Goal: Book appointment/travel/reservation

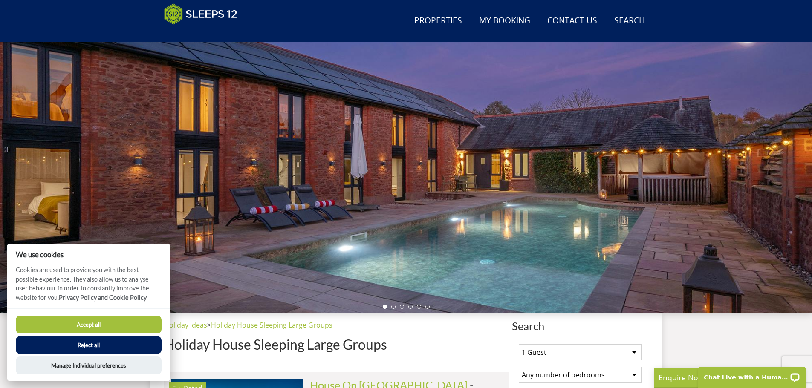
scroll to position [221, 0]
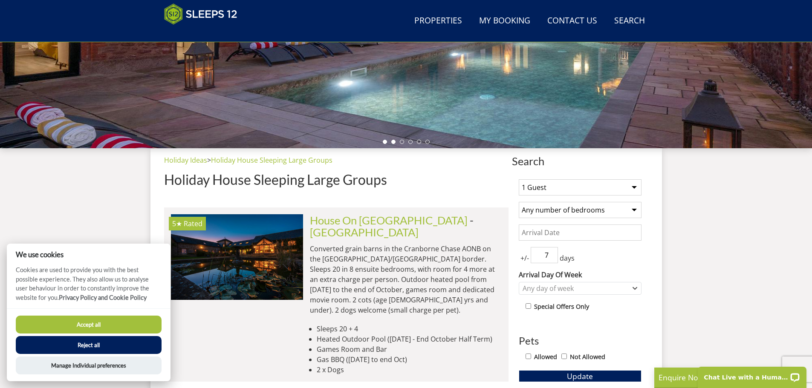
click at [393, 142] on li at bounding box center [393, 142] width 4 height 4
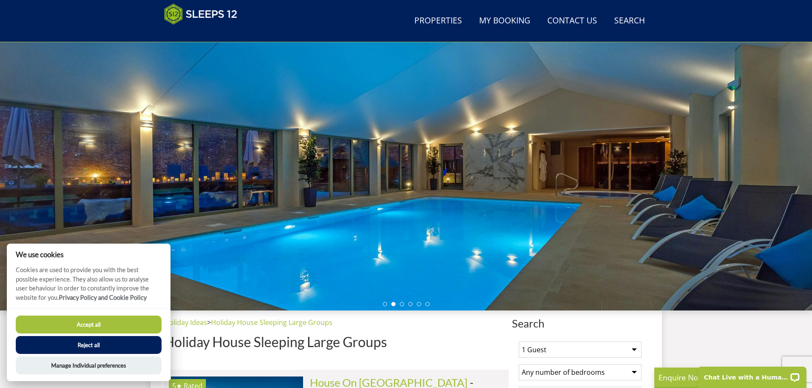
scroll to position [51, 0]
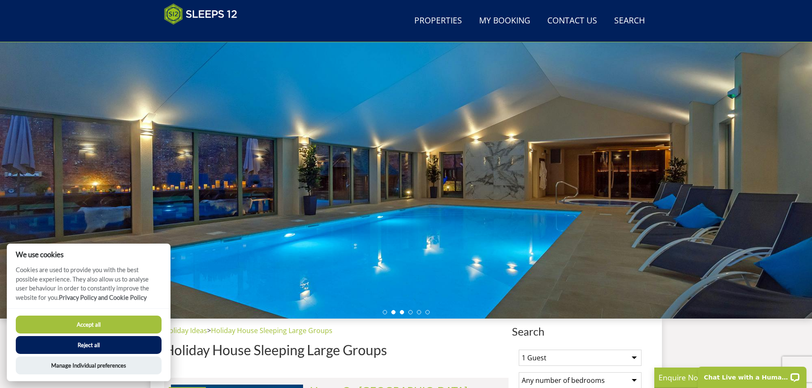
click at [404, 312] on li at bounding box center [402, 312] width 4 height 4
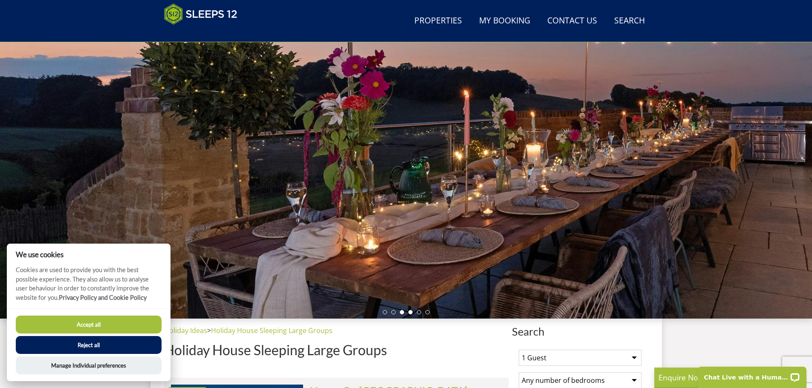
click at [409, 312] on li at bounding box center [410, 312] width 4 height 4
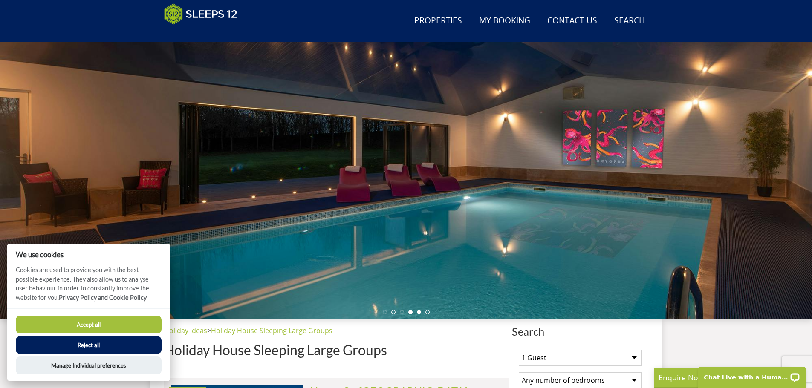
click at [419, 312] on li at bounding box center [419, 312] width 4 height 4
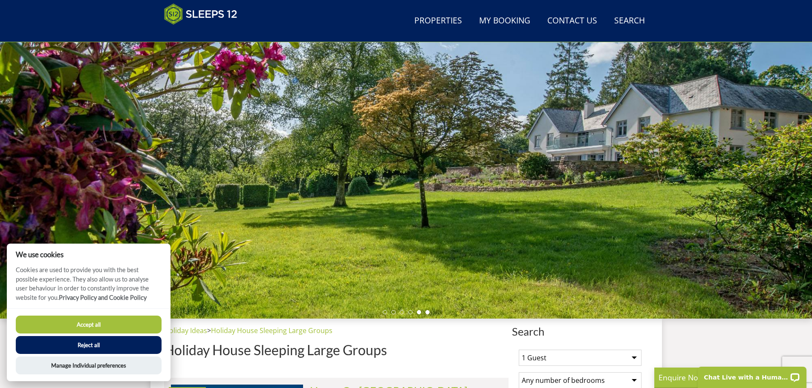
click at [428, 313] on li at bounding box center [427, 312] width 4 height 4
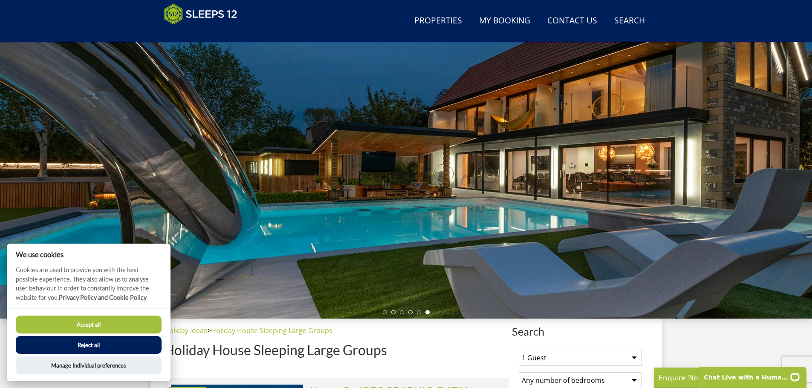
click at [134, 332] on button "Accept all" at bounding box center [89, 325] width 146 height 18
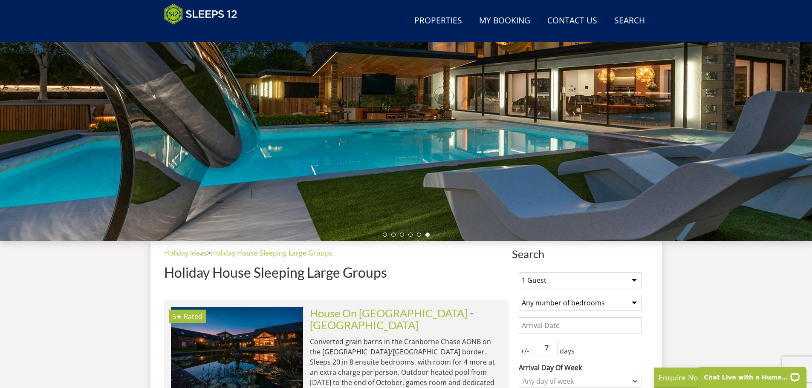
scroll to position [136, 0]
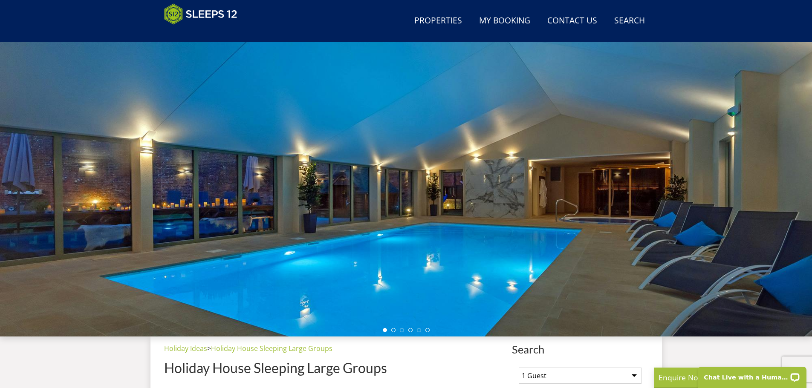
click at [395, 332] on ul at bounding box center [406, 330] width 47 height 4
click at [395, 330] on li at bounding box center [393, 330] width 4 height 4
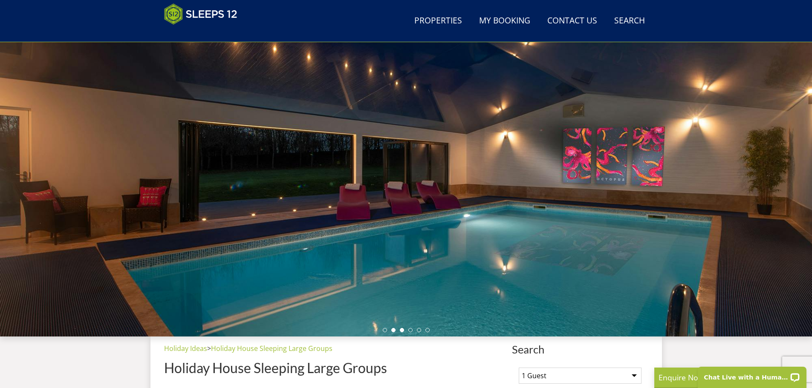
click at [400, 330] on li at bounding box center [402, 330] width 4 height 4
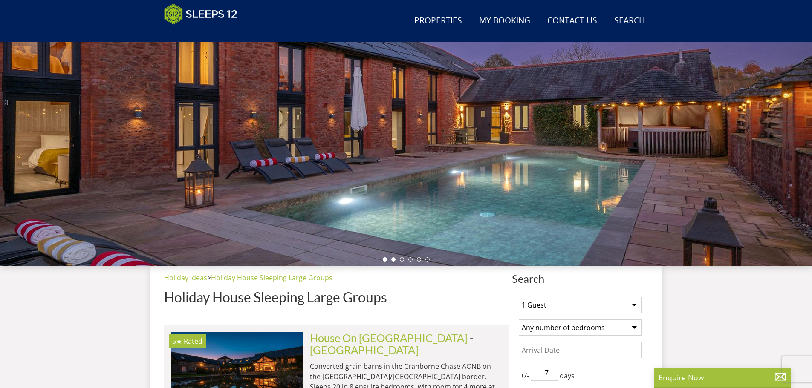
click at [394, 258] on li at bounding box center [393, 259] width 4 height 4
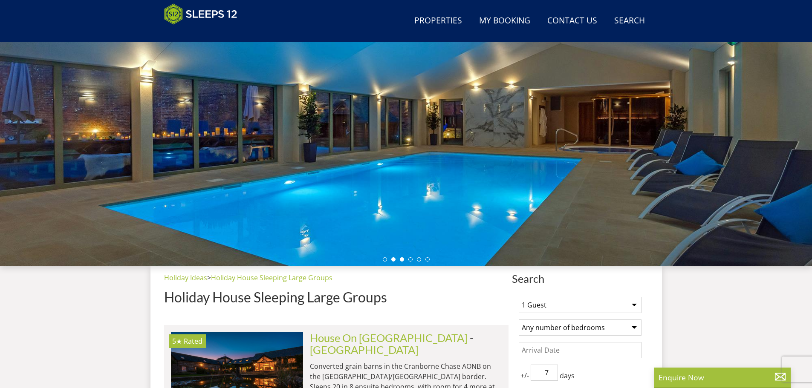
click at [402, 261] on li at bounding box center [402, 259] width 4 height 4
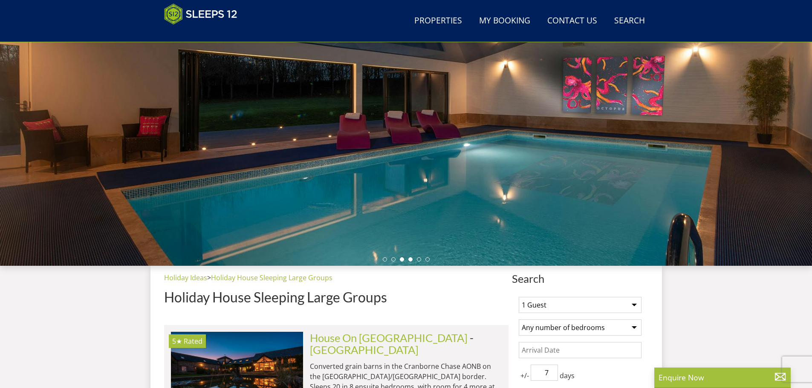
click at [410, 261] on li at bounding box center [410, 259] width 4 height 4
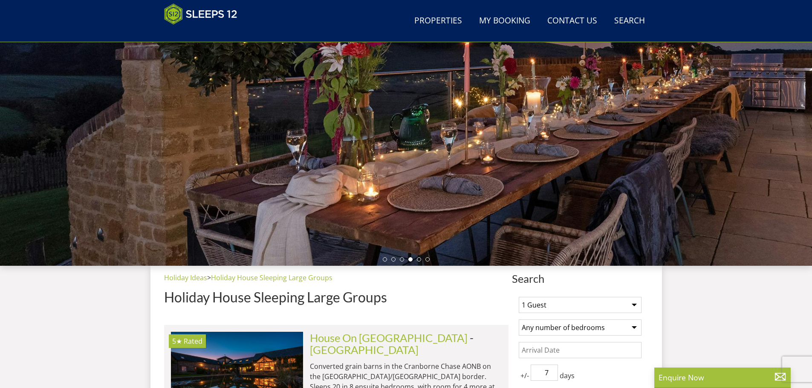
click at [416, 260] on ul at bounding box center [406, 259] width 47 height 4
click at [422, 260] on ul at bounding box center [406, 259] width 47 height 4
click at [419, 260] on li at bounding box center [419, 259] width 4 height 4
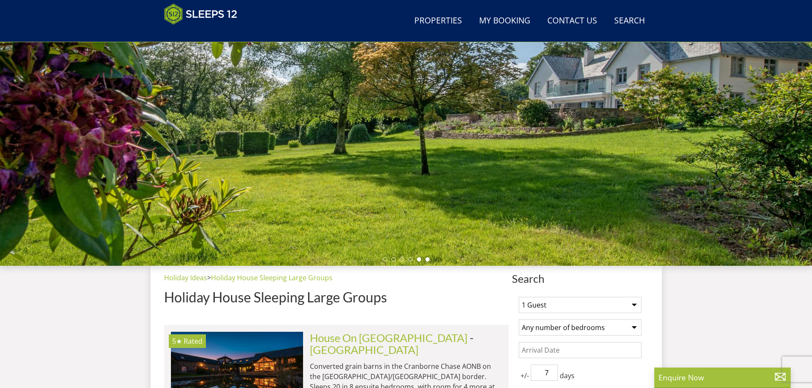
click at [427, 260] on li at bounding box center [427, 259] width 4 height 4
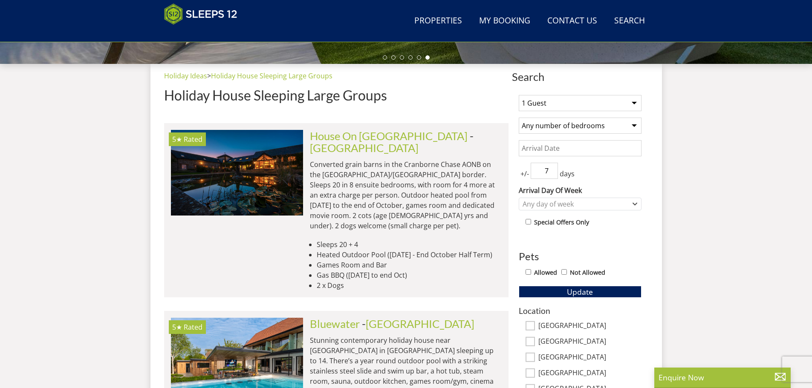
scroll to position [274, 0]
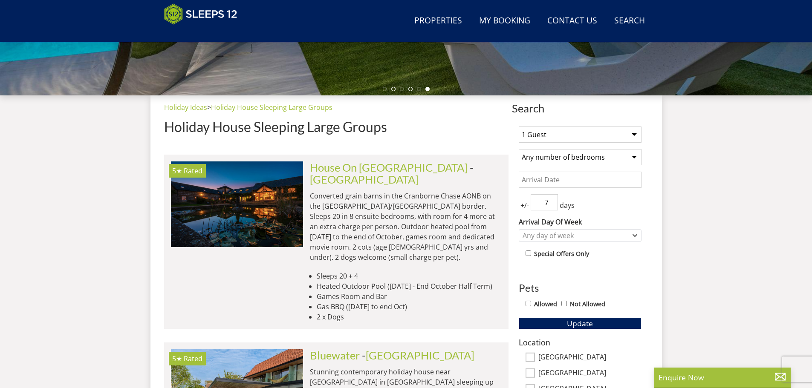
click at [586, 136] on select "1 Guest 2 Guests 3 Guests 4 Guests 5 Guests 6 Guests 7 Guests 8 Guests 9 Guests…" at bounding box center [580, 135] width 123 height 16
select select "36"
click at [519, 127] on select "1 Guest 2 Guests 3 Guests 4 Guests 5 Guests 6 Guests 7 Guests 8 Guests 9 Guests…" at bounding box center [580, 135] width 123 height 16
drag, startPoint x: 593, startPoint y: 158, endPoint x: 594, endPoint y: 165, distance: 7.4
click at [593, 158] on select "Any number of bedrooms 1 Bedroom 2 Bedrooms 3 Bedrooms 4 Bedrooms 5 Bedrooms 6 …" at bounding box center [580, 157] width 123 height 16
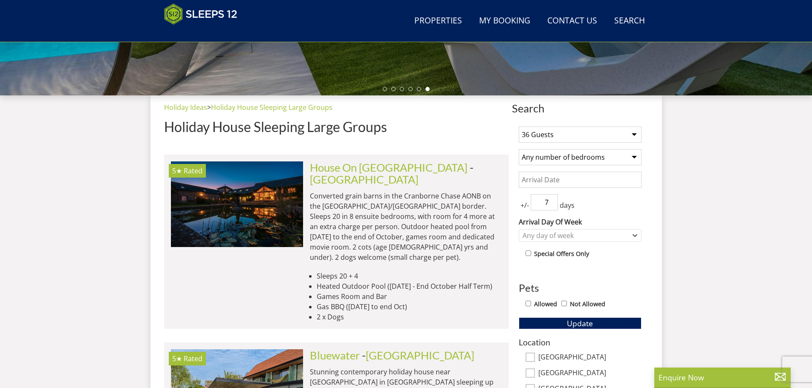
click at [585, 162] on select "Any number of bedrooms 1 Bedroom 2 Bedrooms 3 Bedrooms 4 Bedrooms 5 Bedrooms 6 …" at bounding box center [580, 157] width 123 height 16
click at [575, 323] on span "Update" at bounding box center [580, 323] width 26 height 10
